Goal: Transaction & Acquisition: Purchase product/service

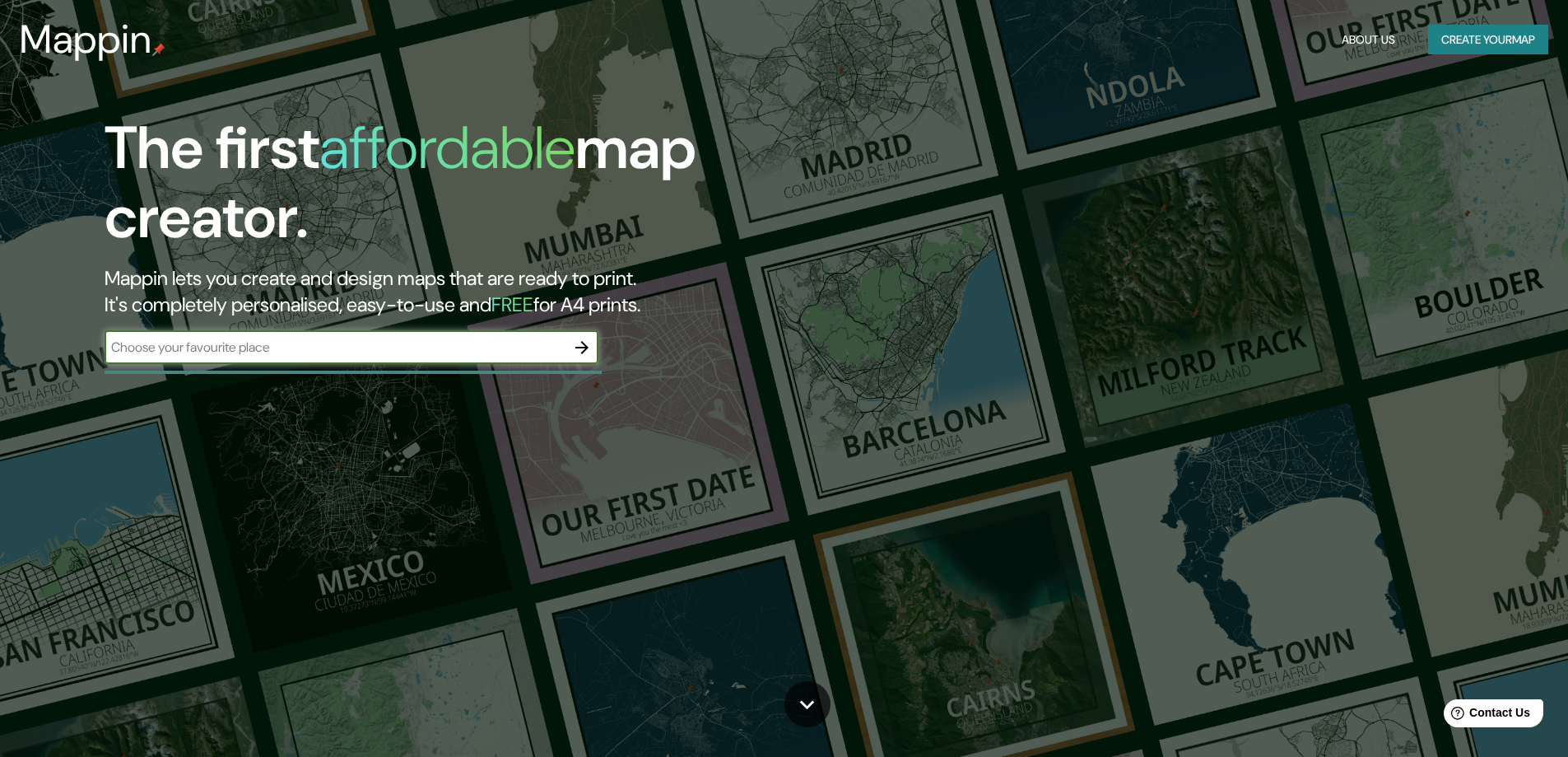
click at [410, 352] on input "text" at bounding box center [334, 346] width 461 height 19
type input "cordoba capital"
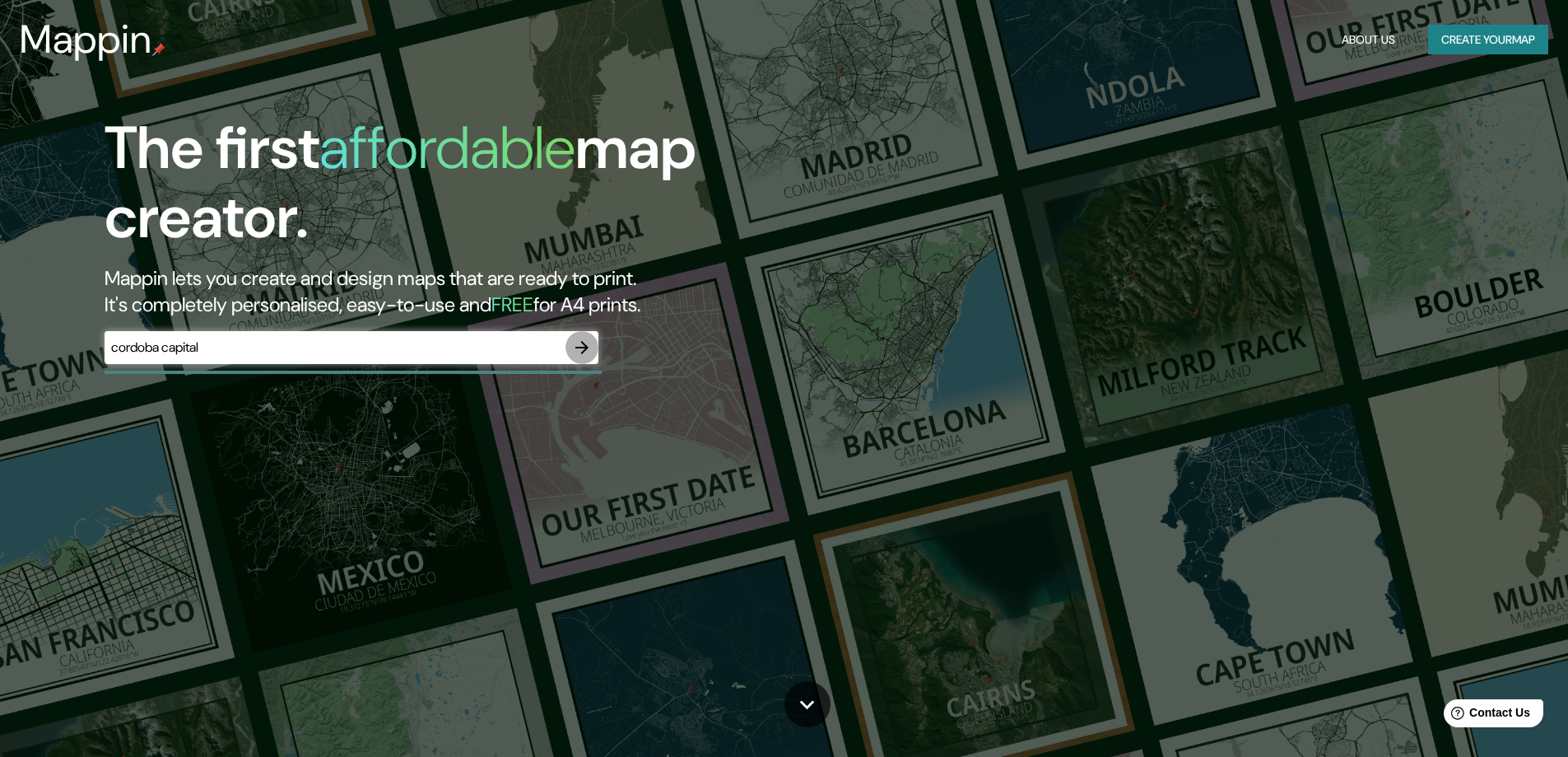
click at [583, 343] on icon "button" at bounding box center [581, 347] width 13 height 13
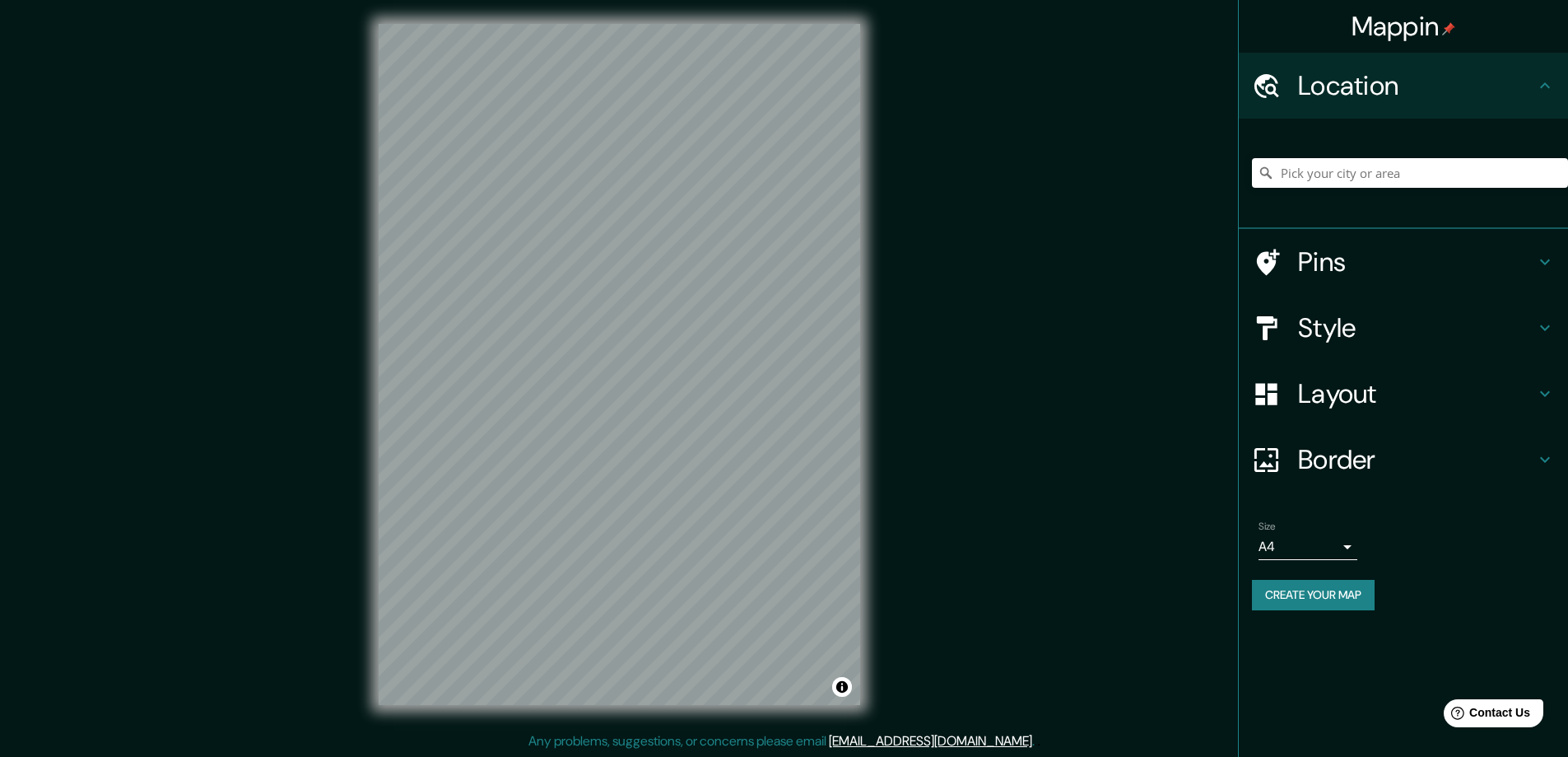
scroll to position [4, 0]
click at [1371, 176] on input "Pick your city or area" at bounding box center [1409, 173] width 316 height 29
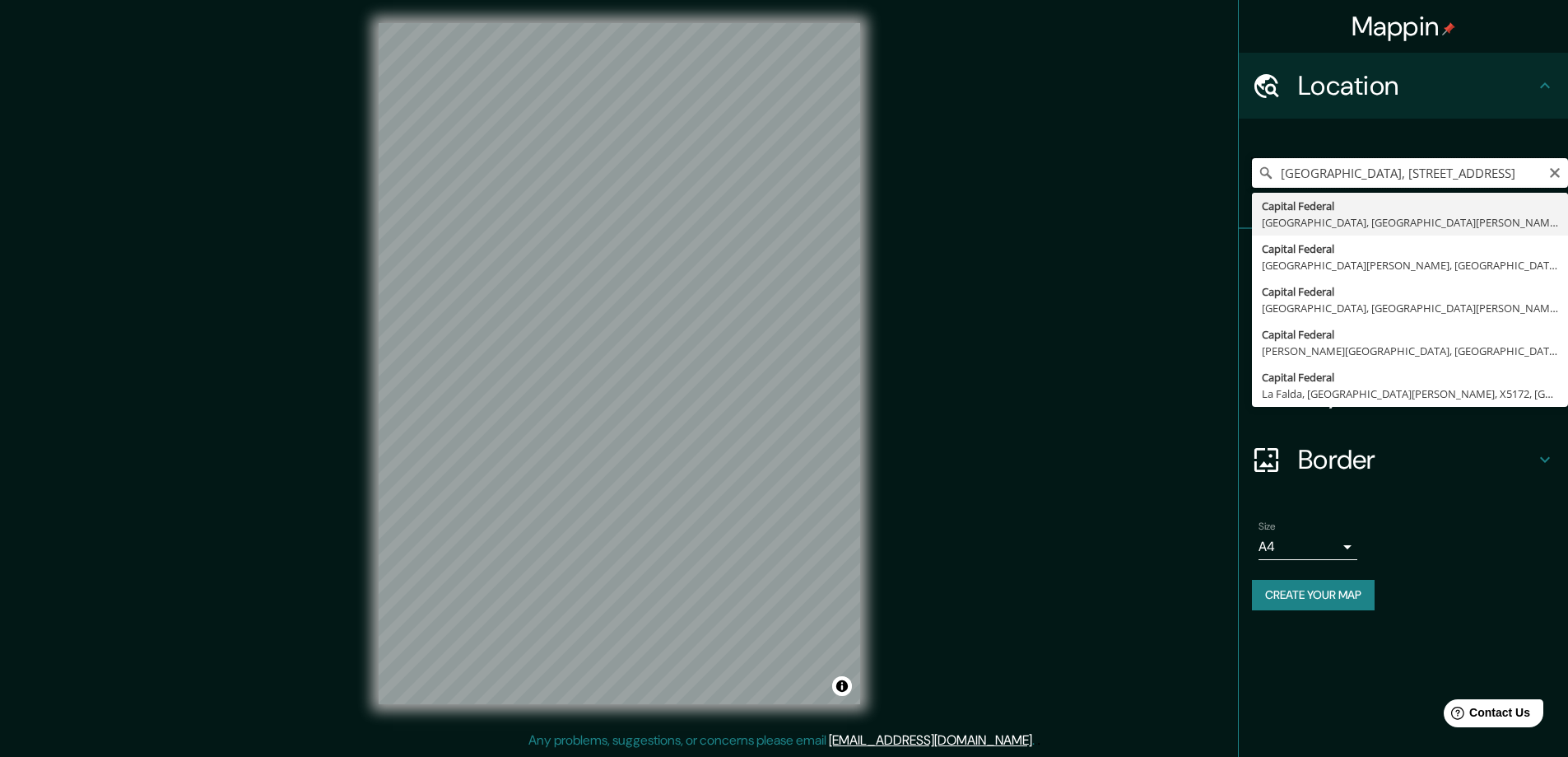
click at [1487, 175] on input "Córdoba, Capioví, Provincia de Misiones, 3332, Argentina" at bounding box center [1409, 173] width 316 height 29
type input "Córdoba, Capioví, Provincia de Misiones, 3332, Argentina"
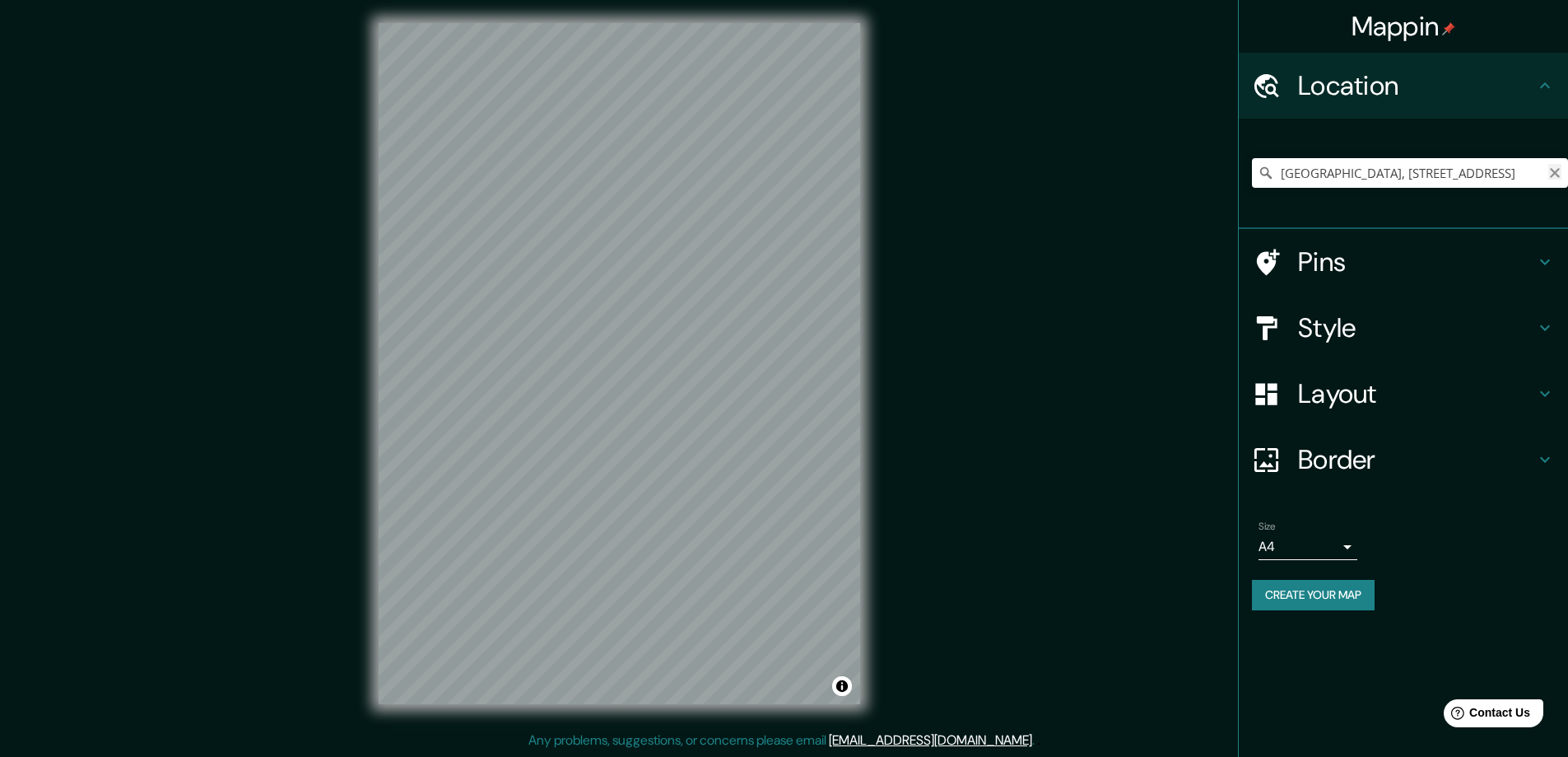
click at [1558, 173] on icon "Clear" at bounding box center [1554, 173] width 13 height 13
type input "[GEOGRAPHIC_DATA], [GEOGRAPHIC_DATA][PERSON_NAME], [GEOGRAPHIC_DATA]"
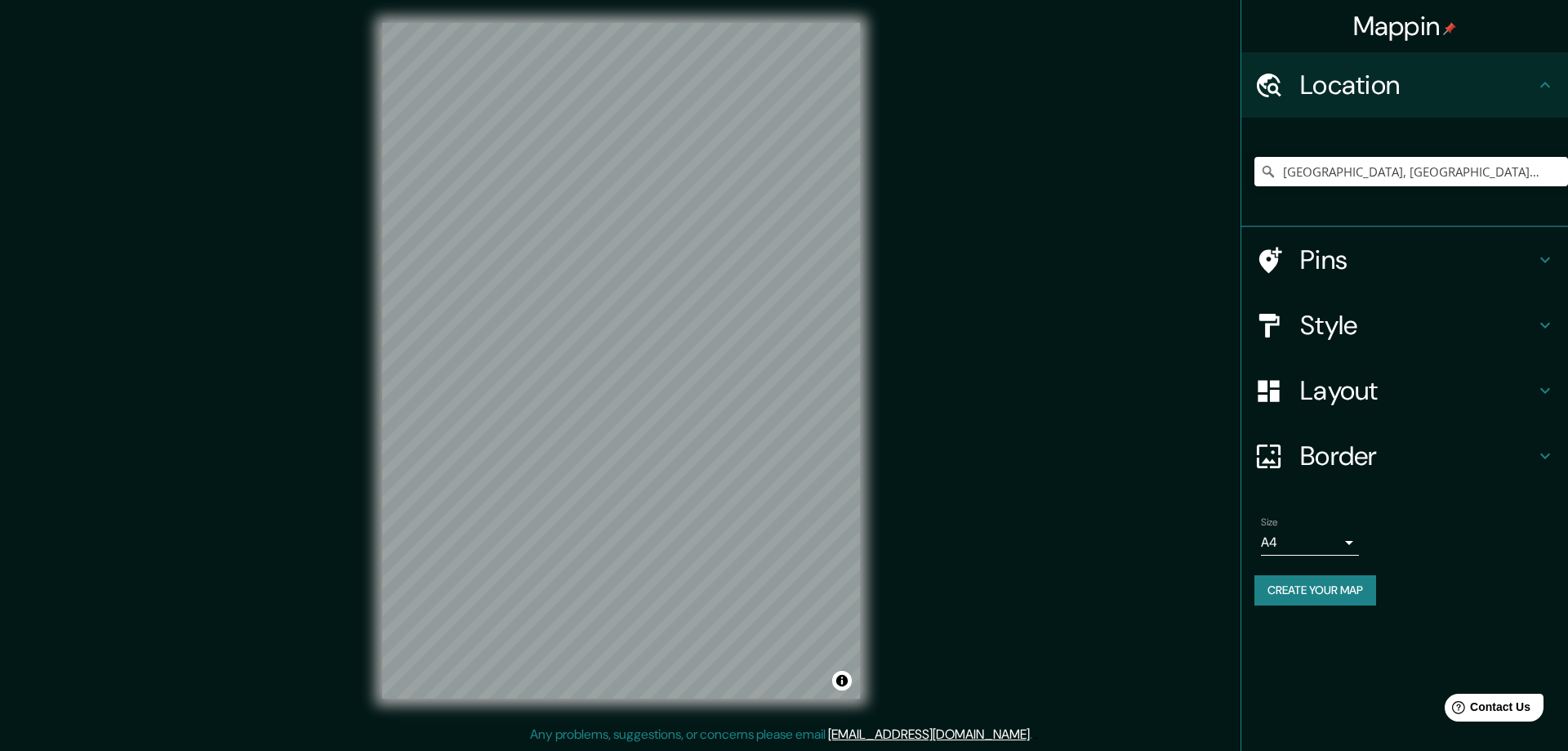
click at [1307, 548] on body "Mappin Location Córdoba, Provincia de Córdoba, Argentina Córdoba Provincia de C…" at bounding box center [784, 372] width 1568 height 751
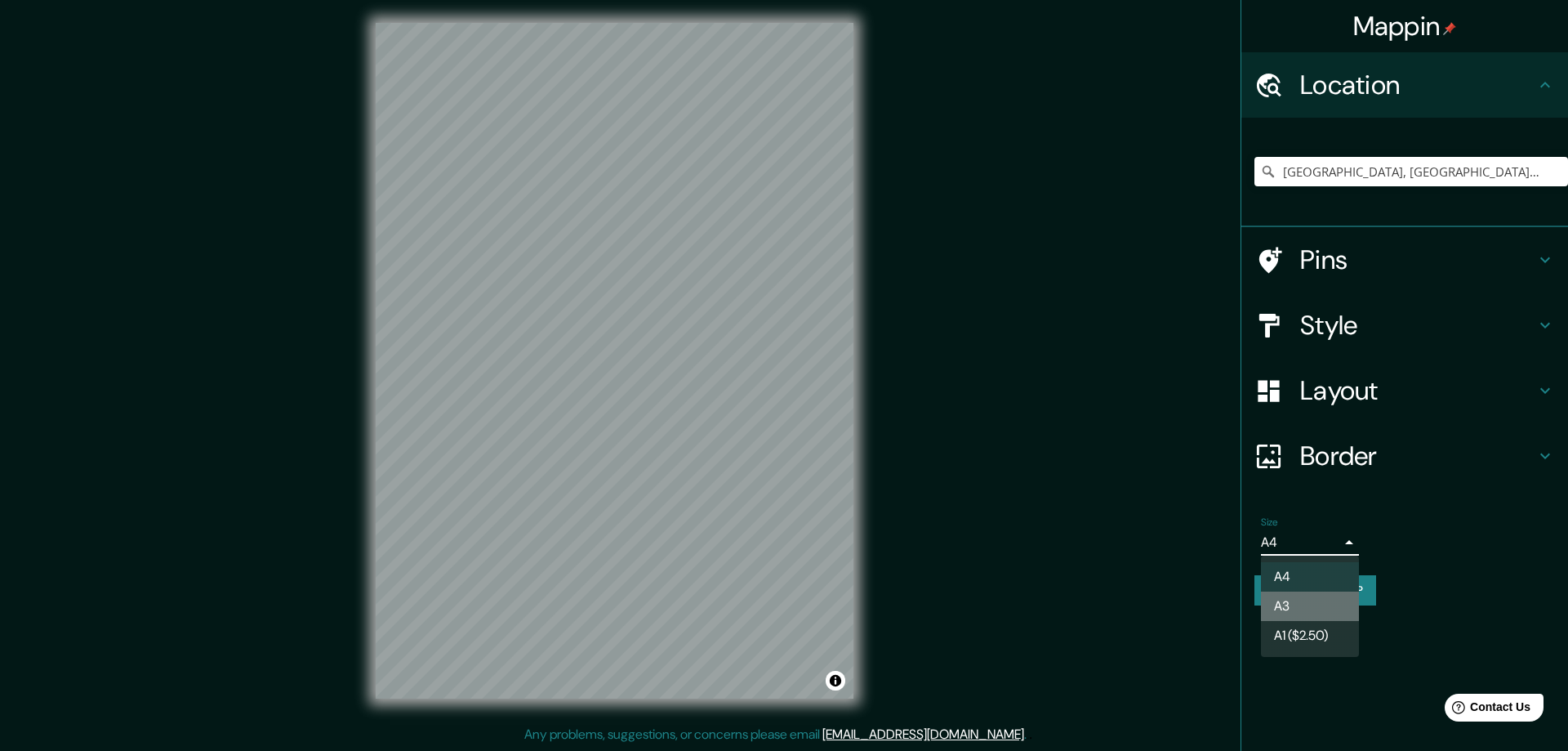
click at [1311, 596] on li "A3" at bounding box center [1311, 605] width 98 height 29
type input "a4"
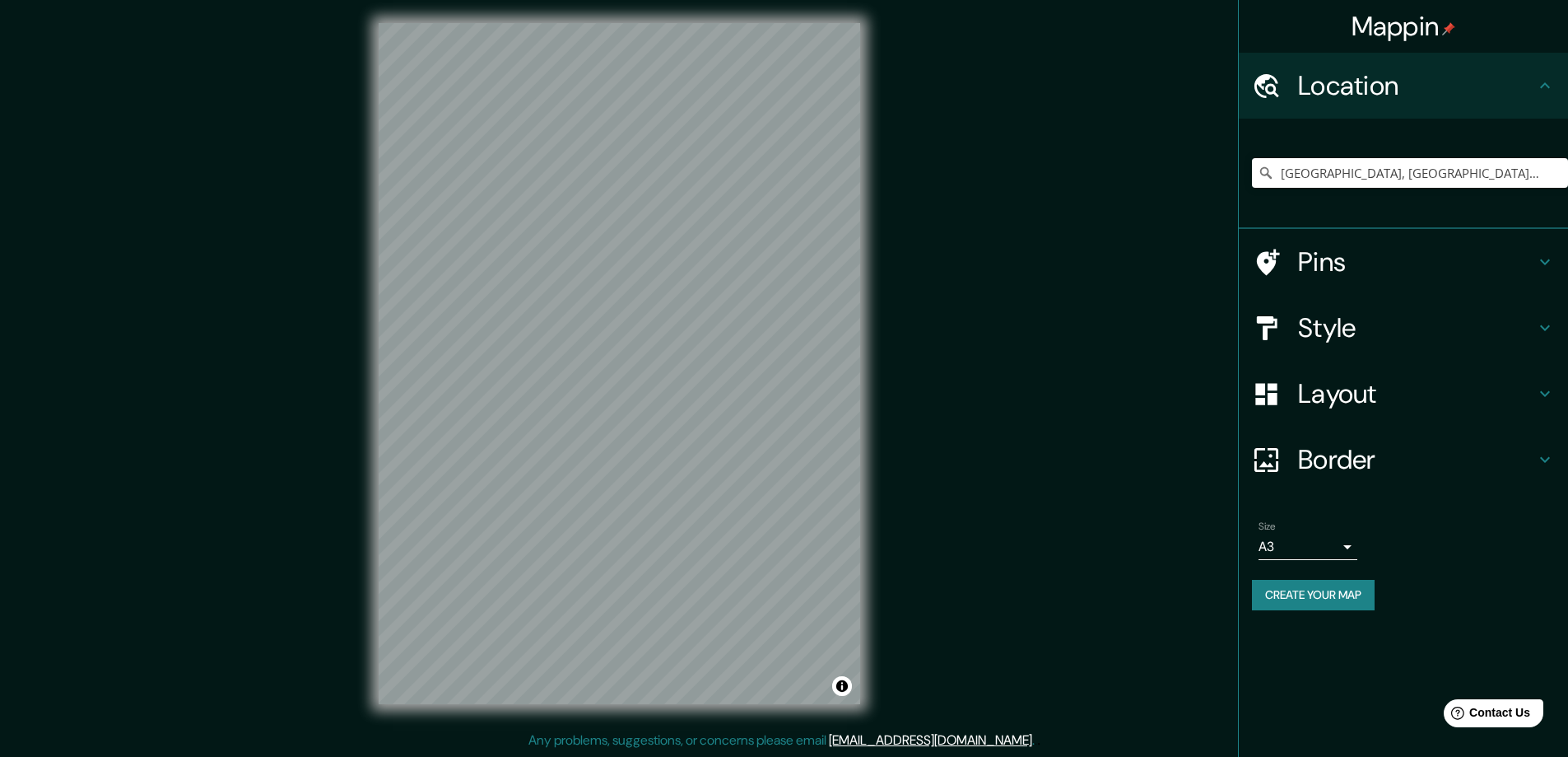
drag, startPoint x: 1354, startPoint y: 267, endPoint x: 1168, endPoint y: 284, distance: 186.8
click at [1353, 267] on h4 "Pins" at bounding box center [1416, 261] width 237 height 33
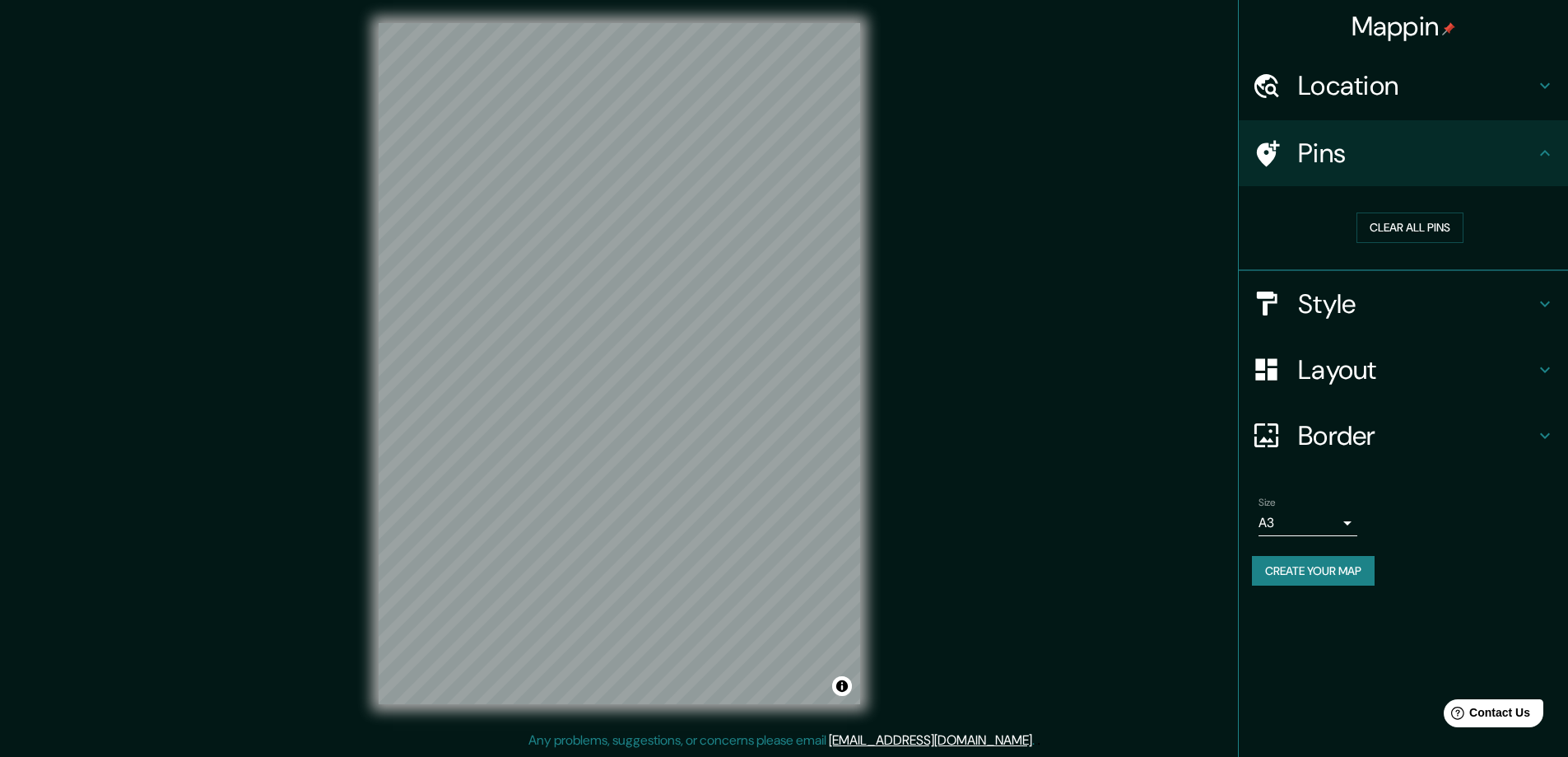
drag, startPoint x: 1449, startPoint y: 230, endPoint x: 1335, endPoint y: 272, distance: 121.5
click at [1447, 232] on button "Clear all pins" at bounding box center [1410, 228] width 107 height 30
click at [1335, 166] on h4 "Pins" at bounding box center [1416, 152] width 237 height 33
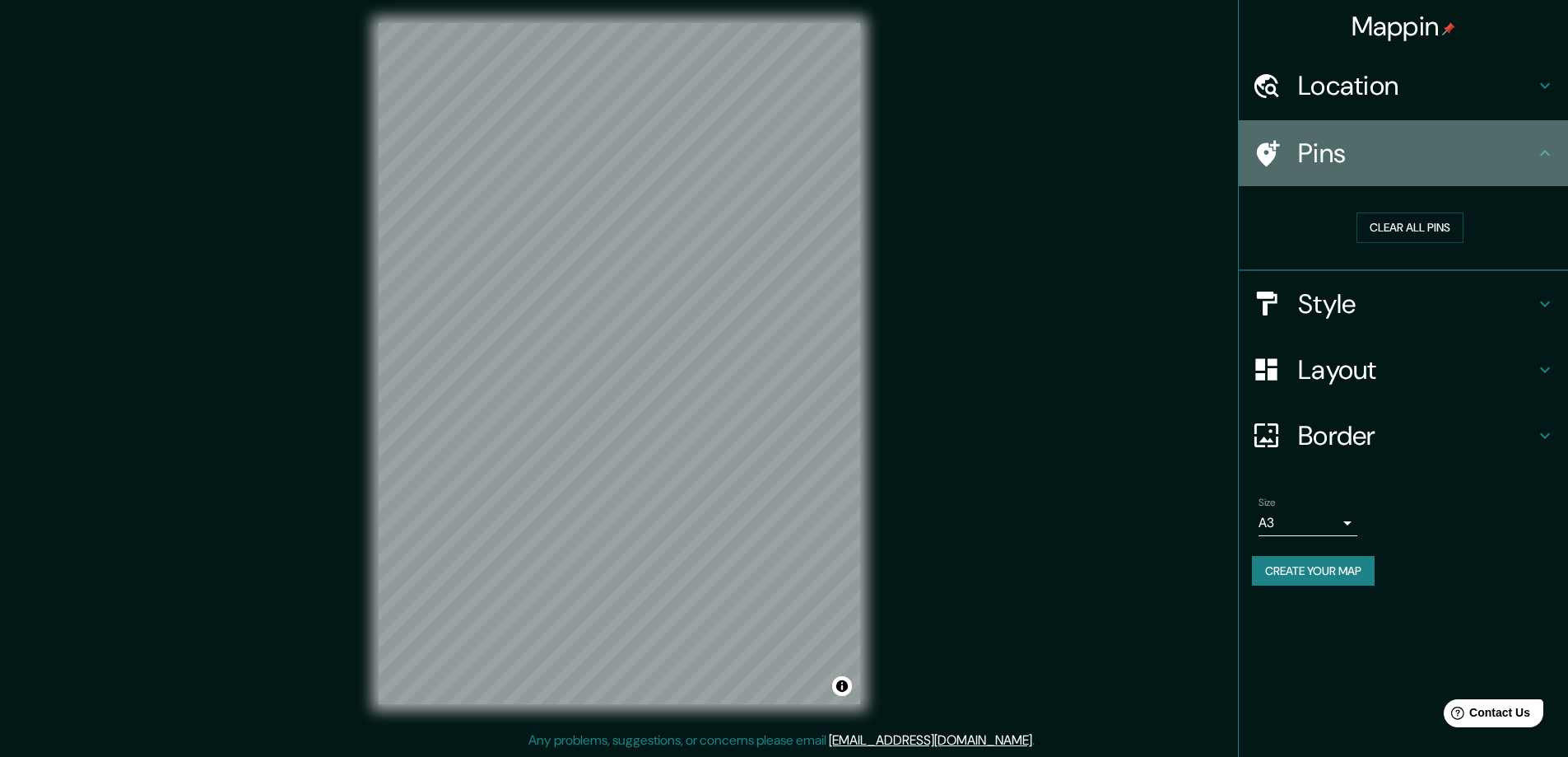
click at [1278, 151] on icon at bounding box center [1265, 153] width 29 height 29
click at [1269, 151] on icon at bounding box center [1268, 153] width 23 height 27
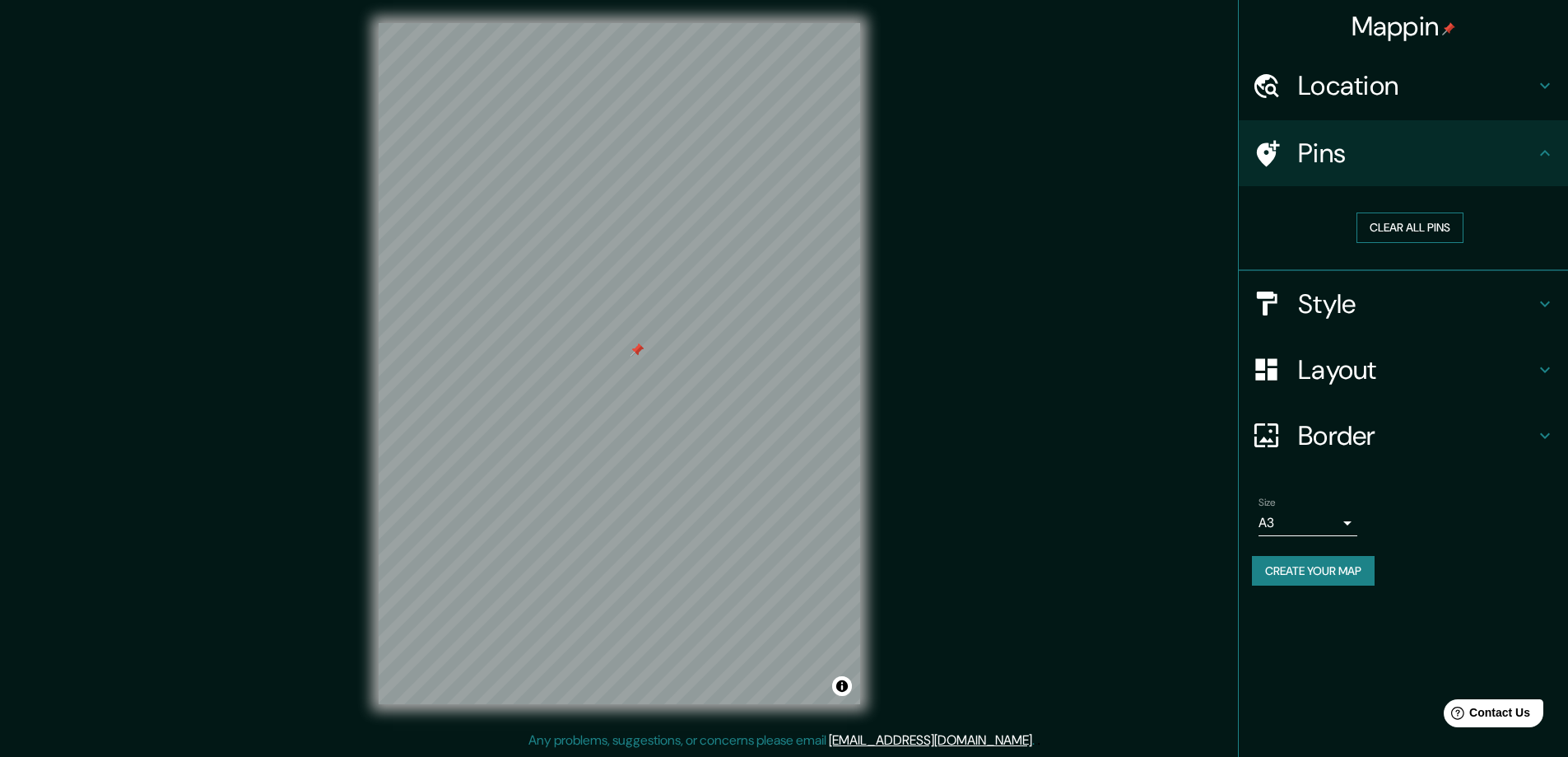
click at [1416, 228] on button "Clear all pins" at bounding box center [1410, 228] width 107 height 30
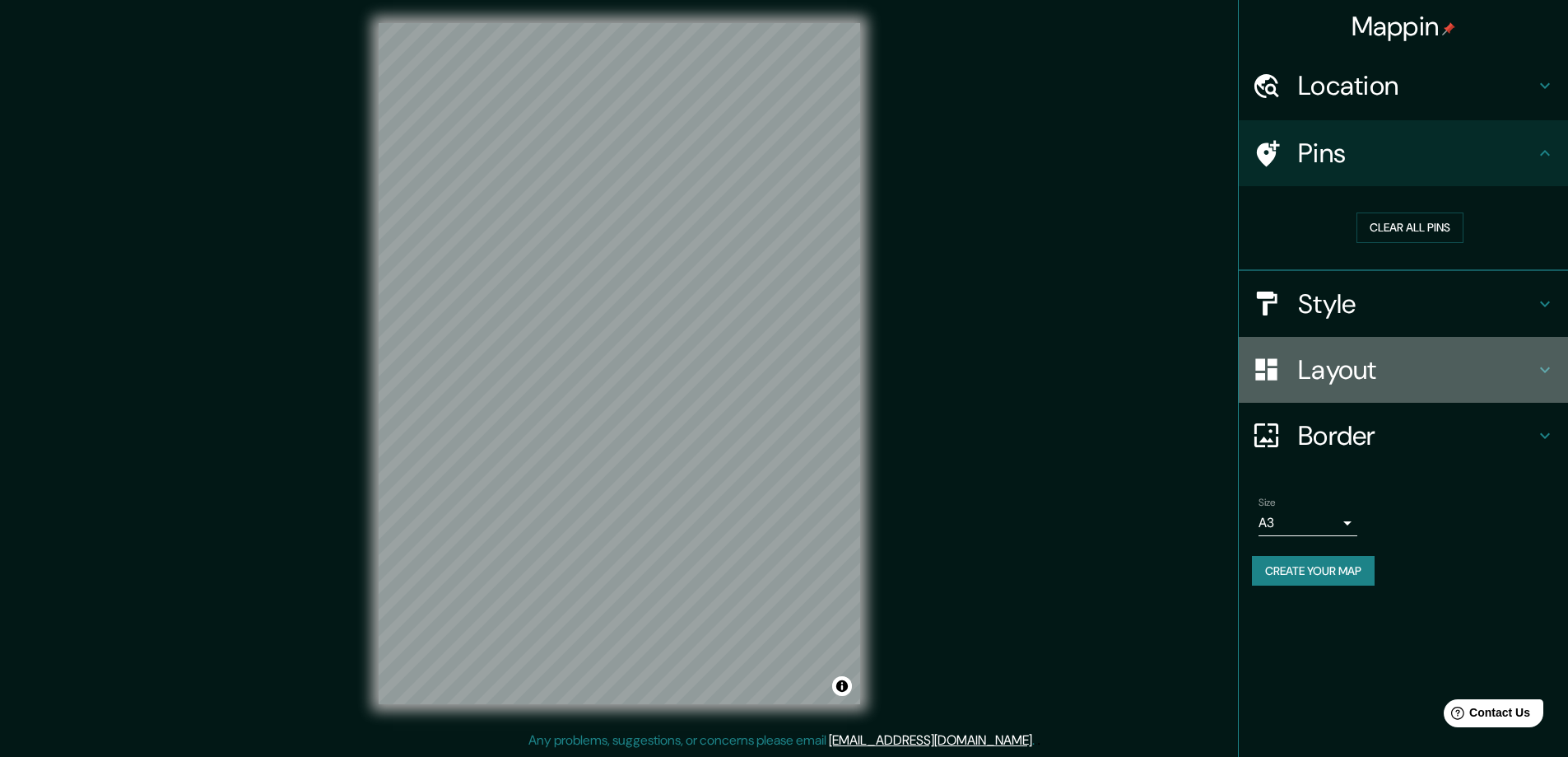
click at [1424, 371] on h4 "Layout" at bounding box center [1416, 369] width 237 height 33
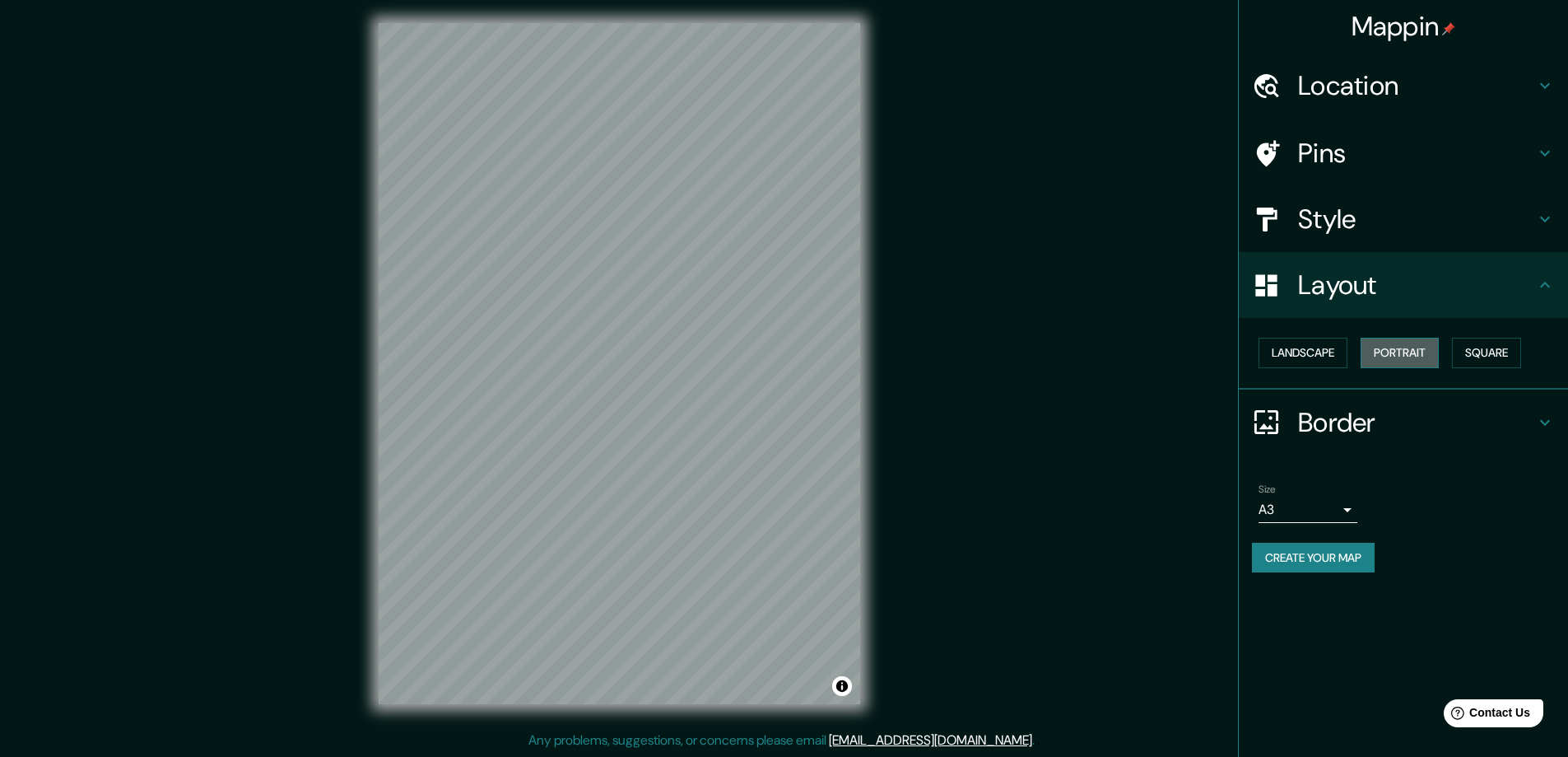
click at [1390, 356] on button "Portrait" at bounding box center [1399, 352] width 78 height 30
click at [1334, 355] on button "Landscape" at bounding box center [1303, 352] width 88 height 30
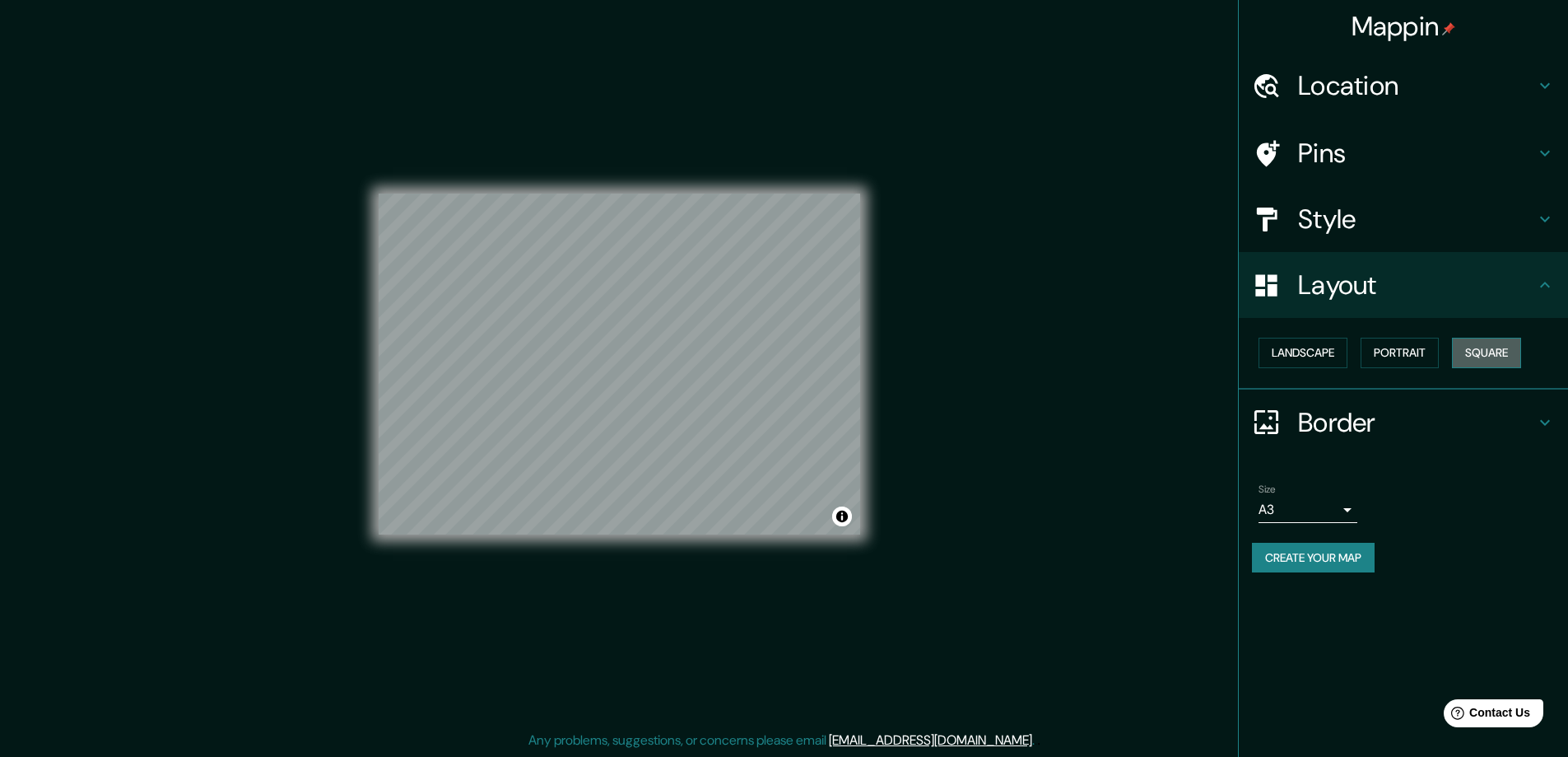
click at [1503, 359] on button "Square" at bounding box center [1486, 352] width 69 height 30
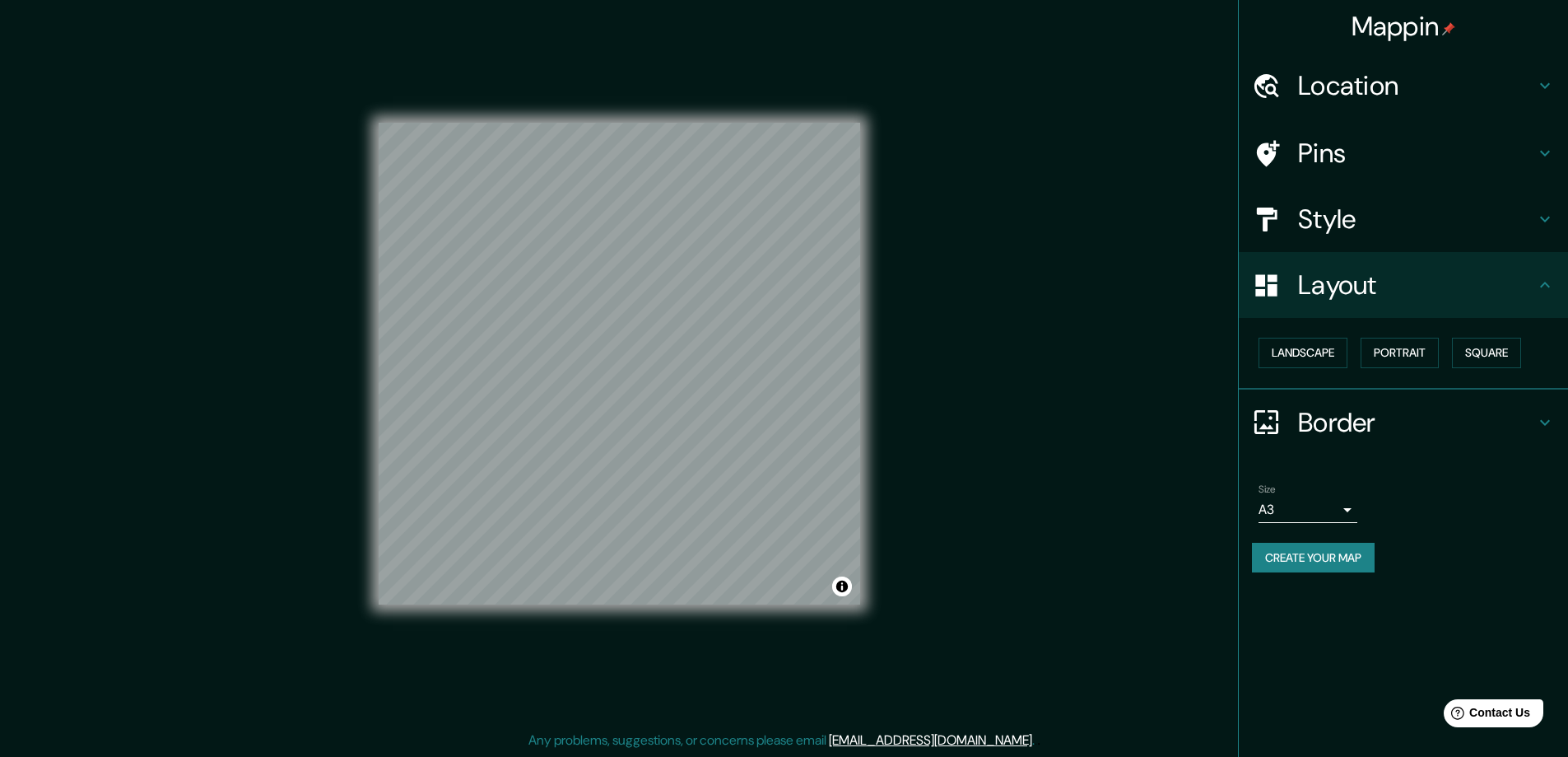
click at [1317, 559] on button "Create your map" at bounding box center [1312, 558] width 123 height 30
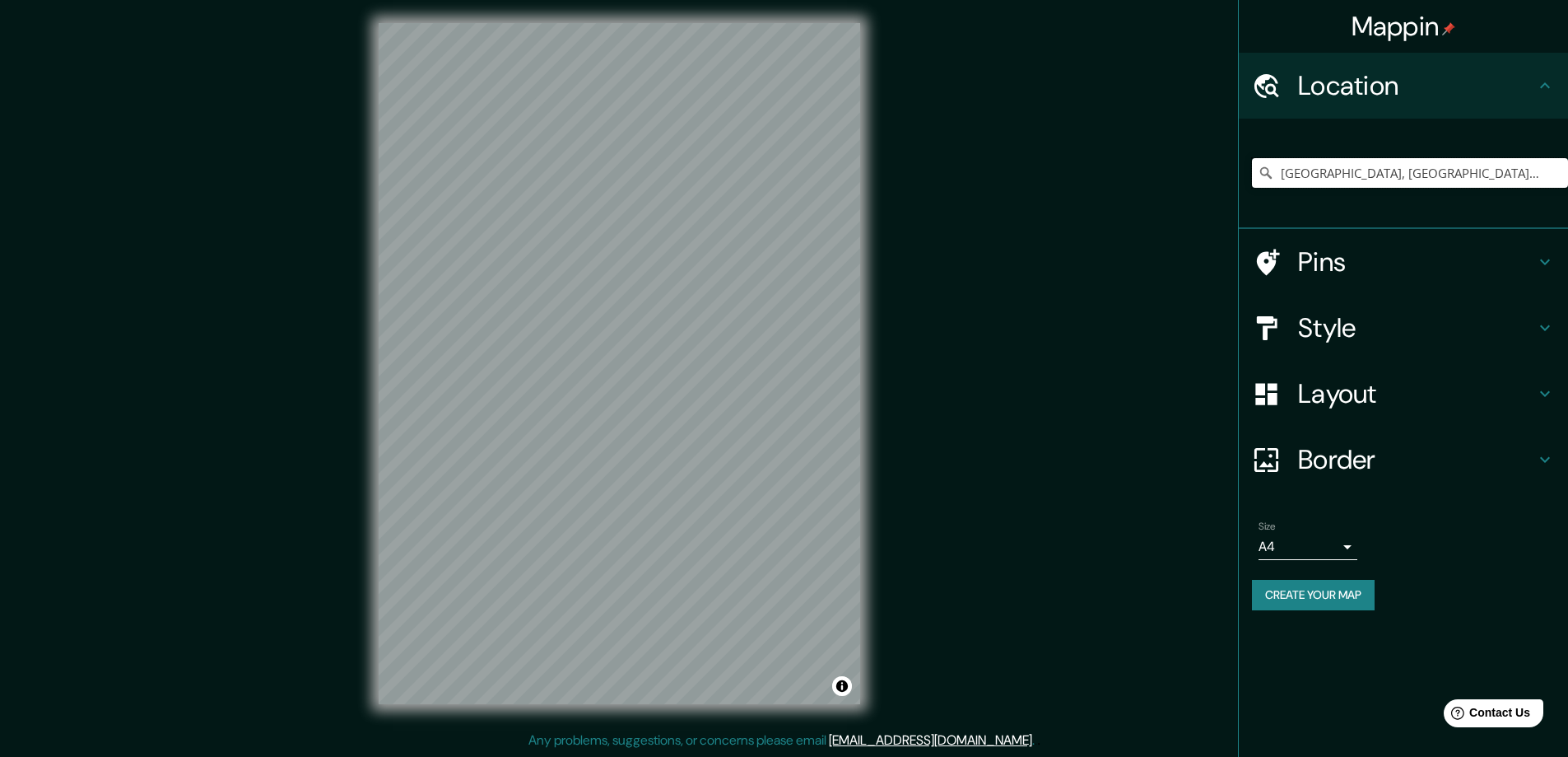
click at [1368, 173] on input "[GEOGRAPHIC_DATA], [GEOGRAPHIC_DATA][PERSON_NAME], [GEOGRAPHIC_DATA]" at bounding box center [1409, 173] width 316 height 29
click at [1533, 169] on input "[GEOGRAPHIC_DATA], [GEOGRAPHIC_DATA][PERSON_NAME], [GEOGRAPHIC_DATA]" at bounding box center [1409, 173] width 316 height 29
click at [1537, 179] on input "[GEOGRAPHIC_DATA], [GEOGRAPHIC_DATA][PERSON_NAME], [GEOGRAPHIC_DATA]" at bounding box center [1409, 173] width 316 height 29
click at [1523, 182] on input "[GEOGRAPHIC_DATA], [GEOGRAPHIC_DATA][PERSON_NAME], [GEOGRAPHIC_DATA]" at bounding box center [1409, 173] width 316 height 29
click at [1461, 182] on input "[GEOGRAPHIC_DATA], [GEOGRAPHIC_DATA][PERSON_NAME], [GEOGRAPHIC_DATA]" at bounding box center [1409, 173] width 316 height 29
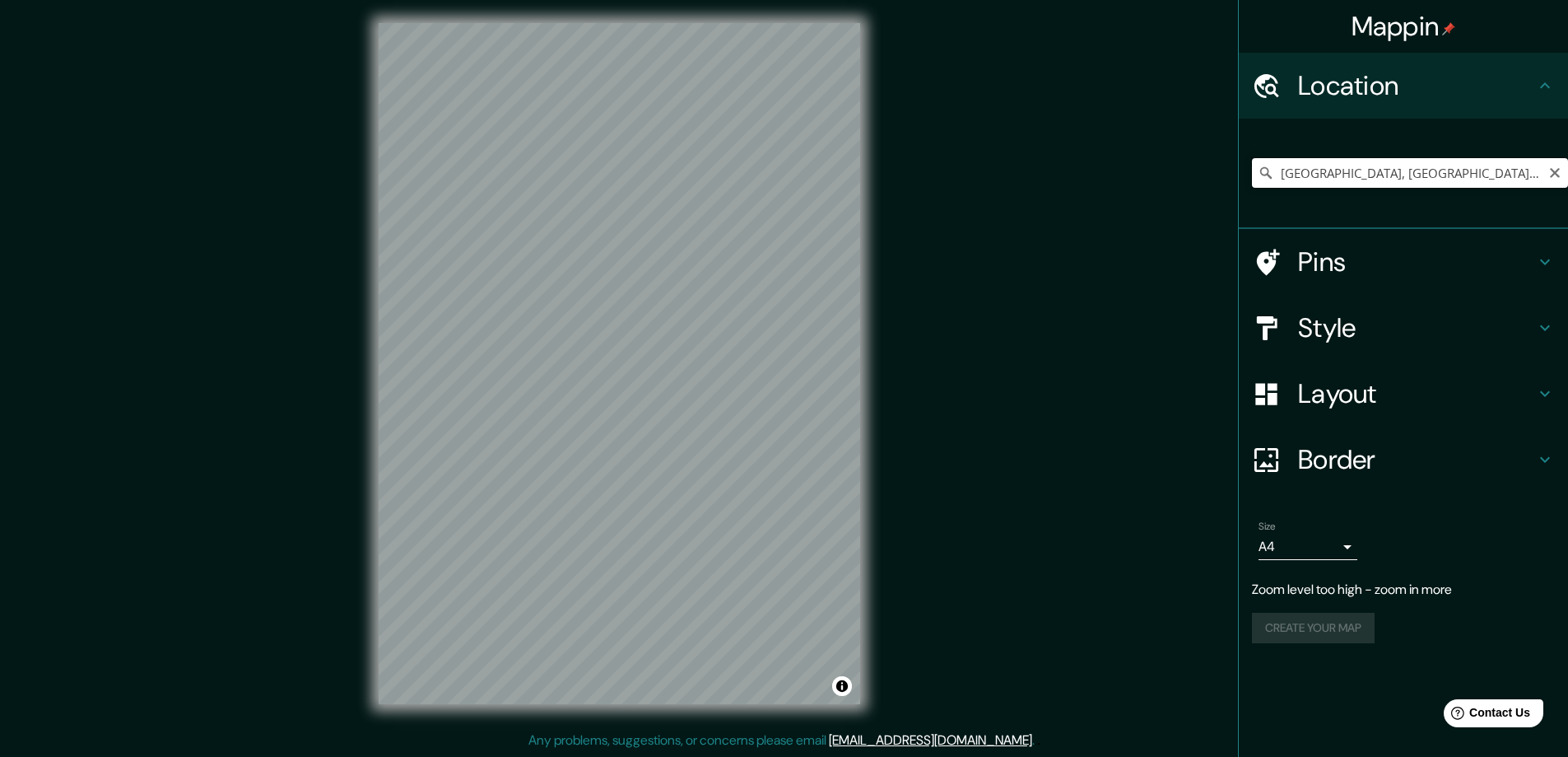
drag, startPoint x: 1526, startPoint y: 179, endPoint x: 1469, endPoint y: 166, distance: 58.5
click at [1467, 170] on input "[GEOGRAPHIC_DATA], [GEOGRAPHIC_DATA][PERSON_NAME], [GEOGRAPHIC_DATA]" at bounding box center [1409, 173] width 316 height 29
click at [220, 267] on div "Mappin Location Córdoba, Provincia de Córdoba, Argentina Pins Style Layout Bord…" at bounding box center [784, 376] width 1568 height 760
click at [1533, 174] on input "[GEOGRAPHIC_DATA], [GEOGRAPHIC_DATA][PERSON_NAME], [GEOGRAPHIC_DATA]" at bounding box center [1409, 173] width 316 height 29
drag, startPoint x: 1534, startPoint y: 172, endPoint x: 1365, endPoint y: 195, distance: 170.6
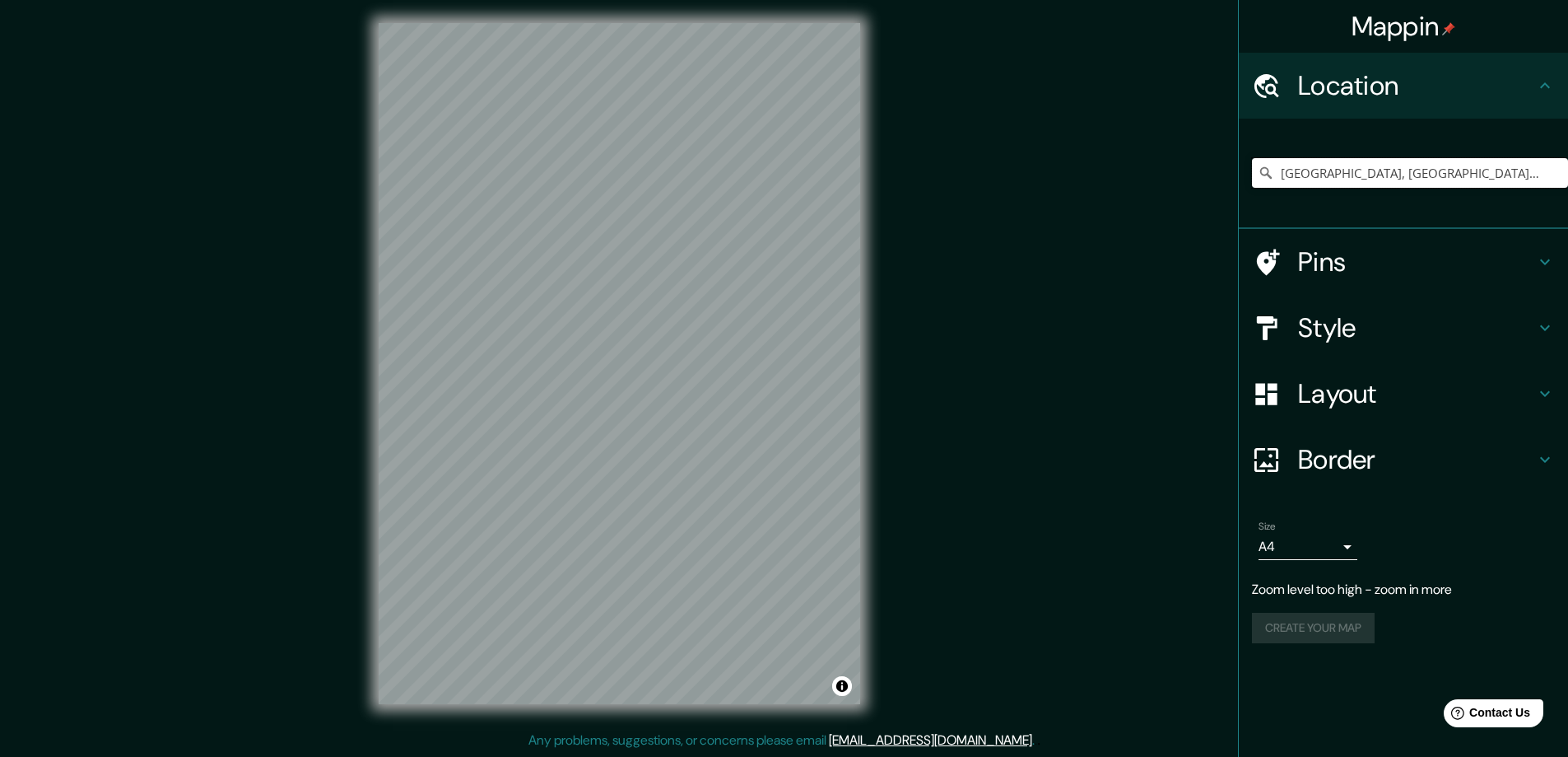
click at [1349, 201] on div "Córdoba, Provincia de Córdoba, Argentina Córdoba Provincia de Córdoba, Argentin…" at bounding box center [1409, 173] width 316 height 82
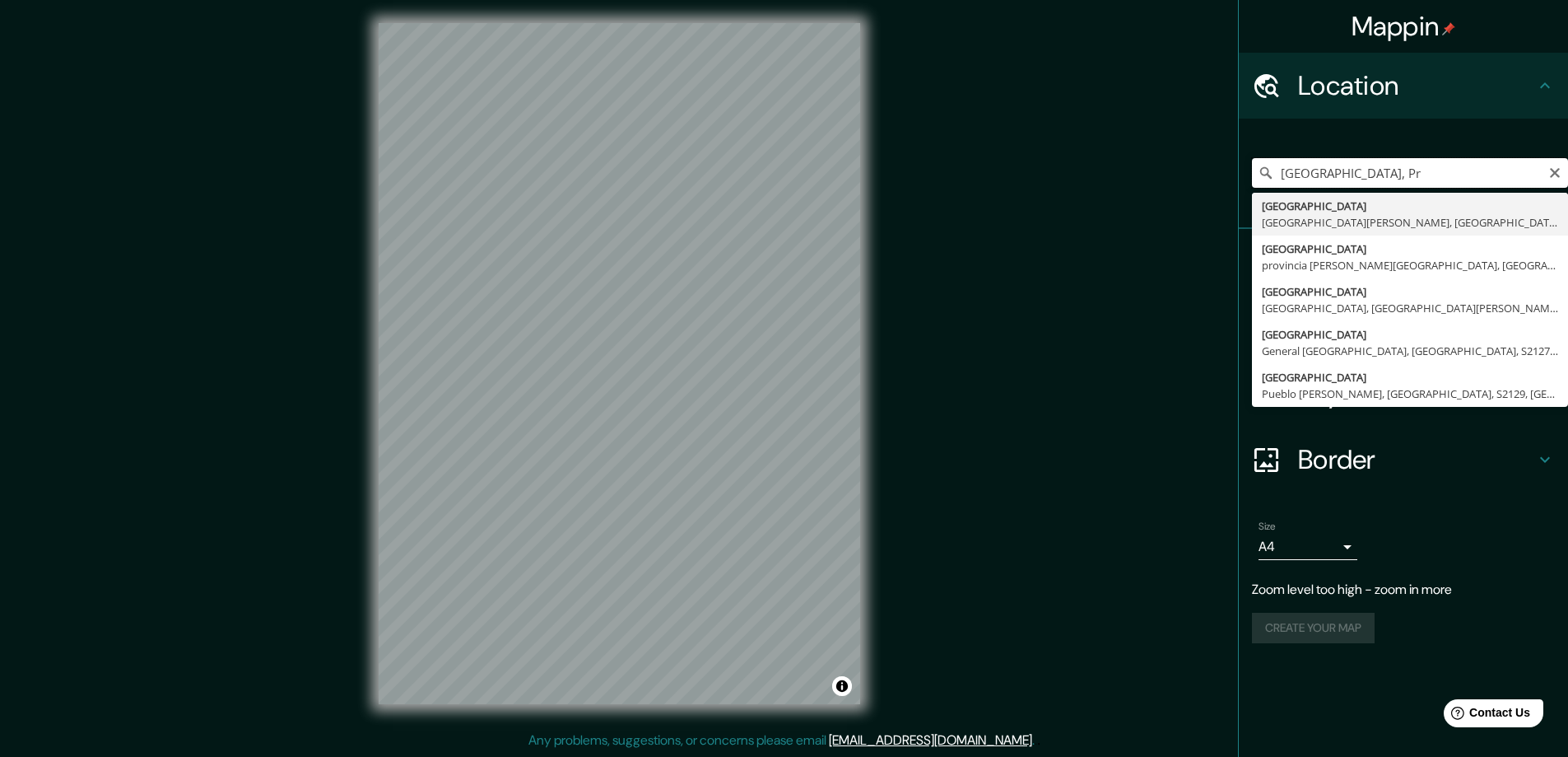
type input "[GEOGRAPHIC_DATA], [GEOGRAPHIC_DATA][PERSON_NAME], [GEOGRAPHIC_DATA]"
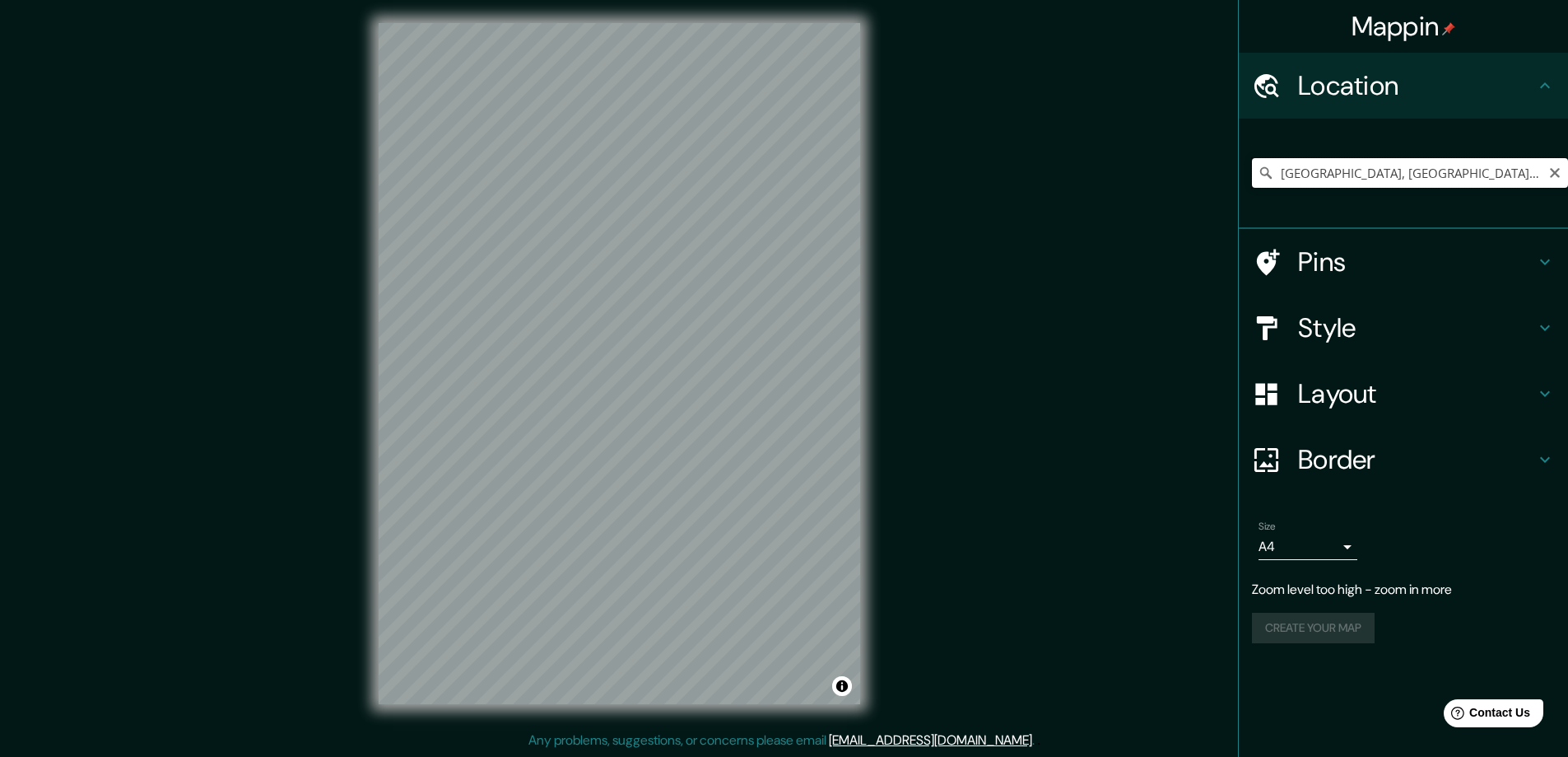
click at [1441, 180] on input "[GEOGRAPHIC_DATA], [GEOGRAPHIC_DATA][PERSON_NAME], [GEOGRAPHIC_DATA]" at bounding box center [1409, 173] width 316 height 29
click at [1278, 180] on input "Pick your city or area" at bounding box center [1409, 173] width 316 height 29
click at [1310, 182] on input "Pick your city or area" at bounding box center [1409, 173] width 316 height 29
click at [1385, 170] on input "Pick your city or area" at bounding box center [1409, 173] width 316 height 29
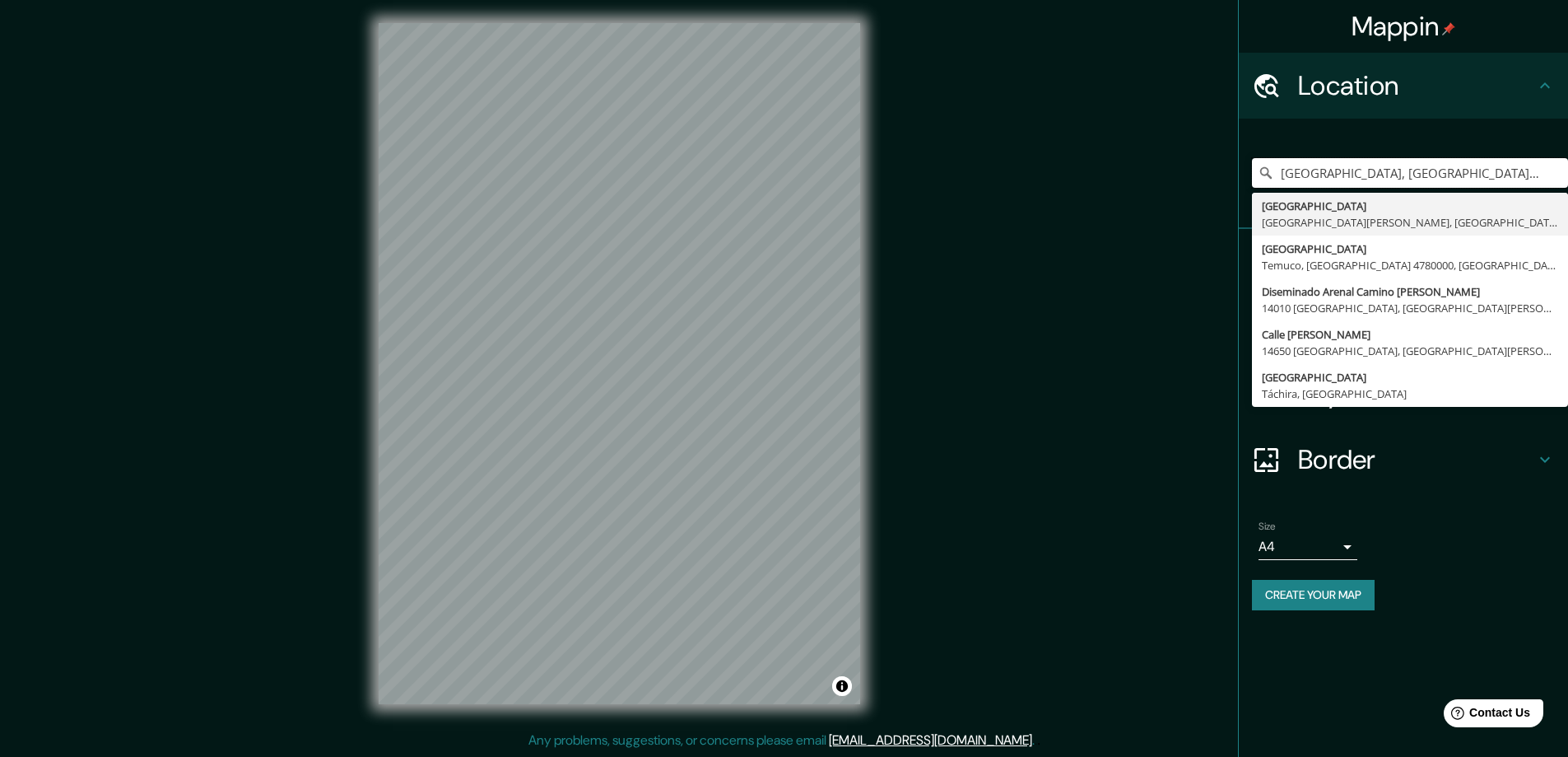
type input "[GEOGRAPHIC_DATA], [GEOGRAPHIC_DATA][PERSON_NAME], [GEOGRAPHIC_DATA]"
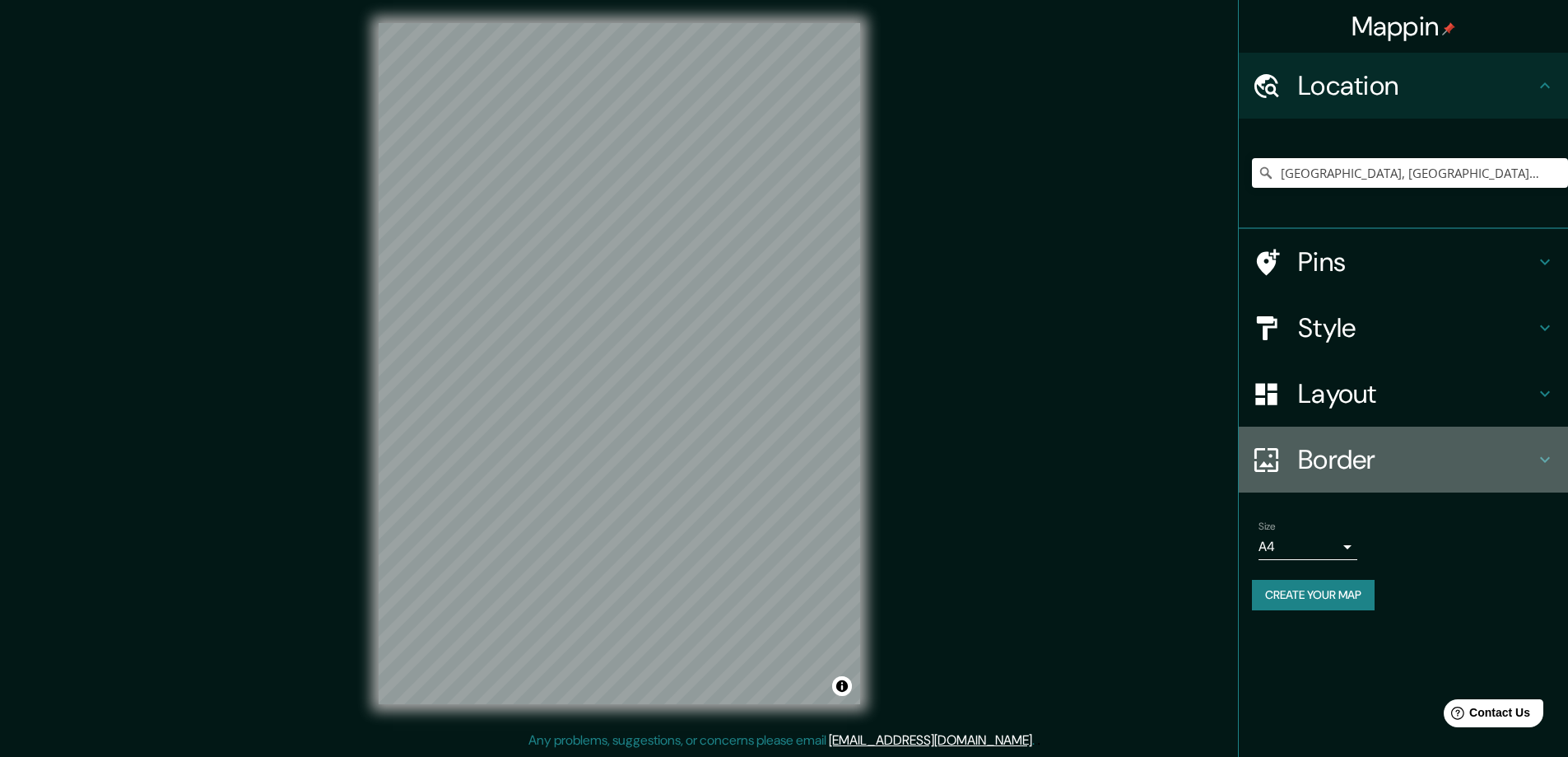
click at [1310, 475] on h4 "Border" at bounding box center [1416, 459] width 237 height 33
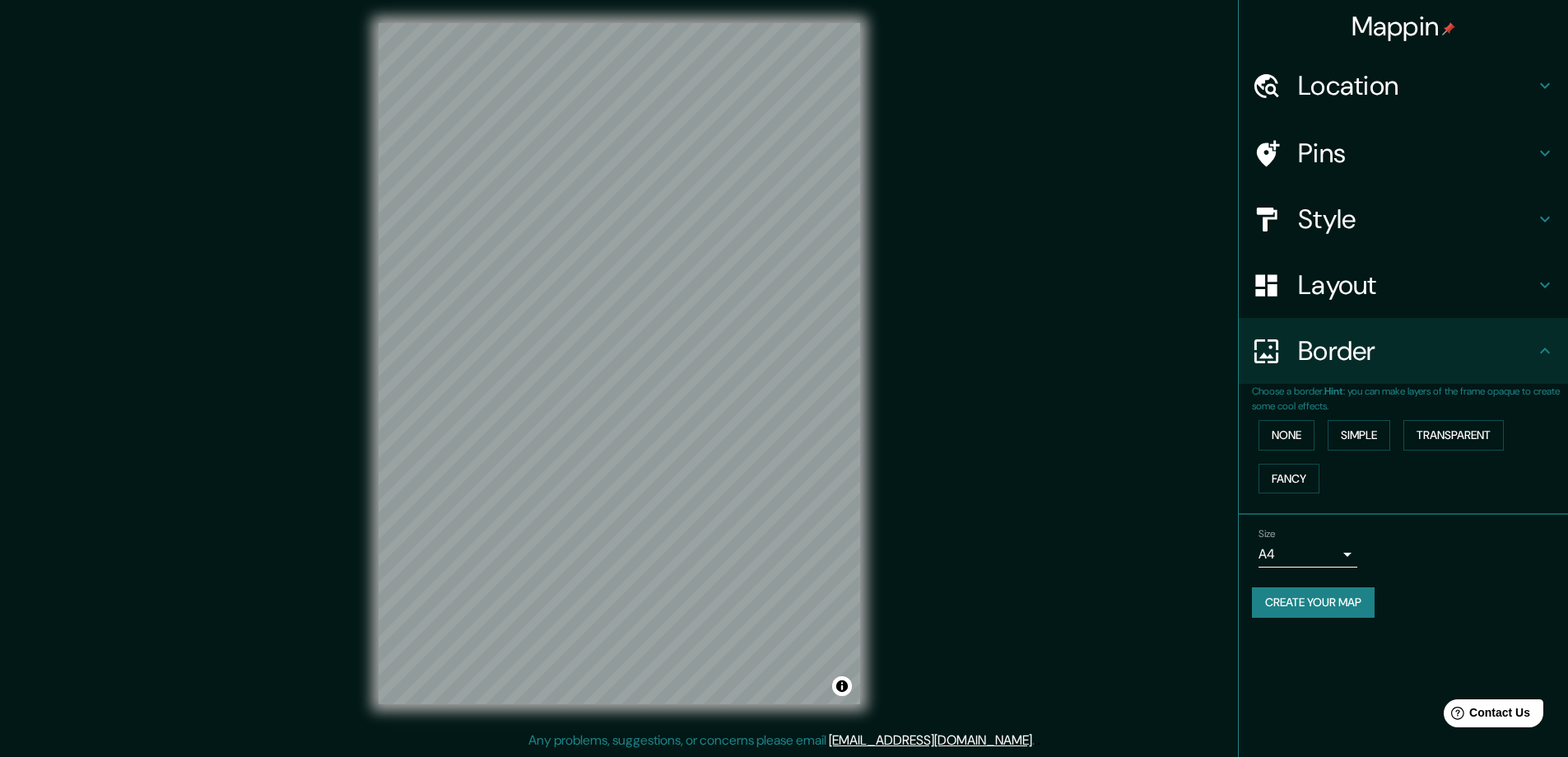
click at [1340, 375] on div "Border" at bounding box center [1403, 351] width 329 height 66
click at [1357, 280] on h4 "Layout" at bounding box center [1416, 284] width 237 height 33
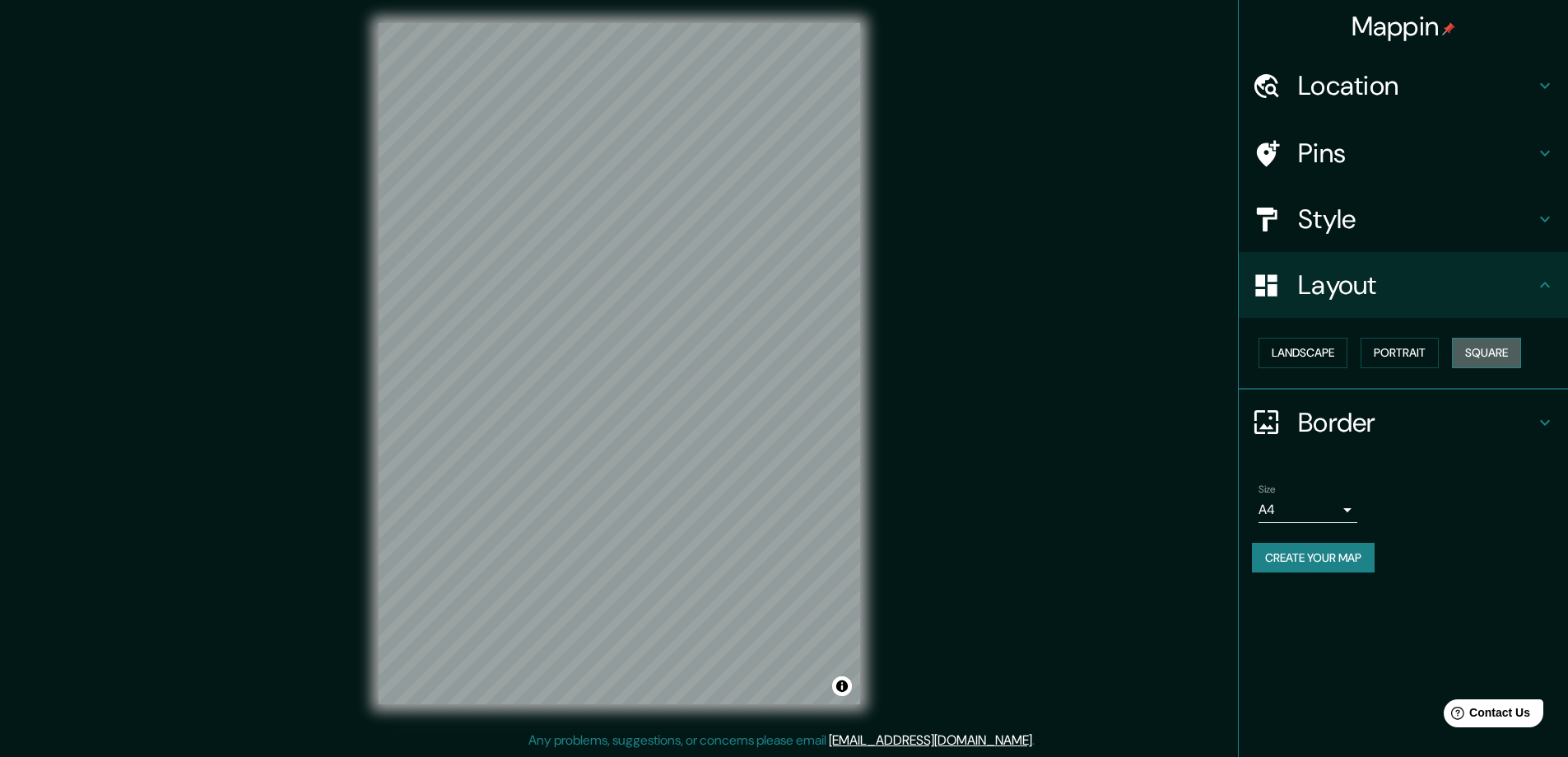
click at [1476, 350] on button "Square" at bounding box center [1486, 352] width 69 height 30
